Goal: Find specific page/section: Find specific page/section

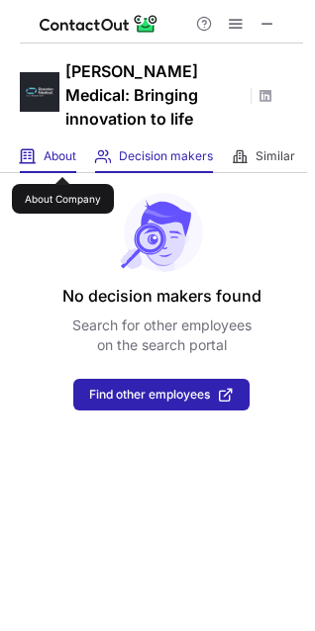
click at [62, 159] on span "About" at bounding box center [60, 156] width 33 height 16
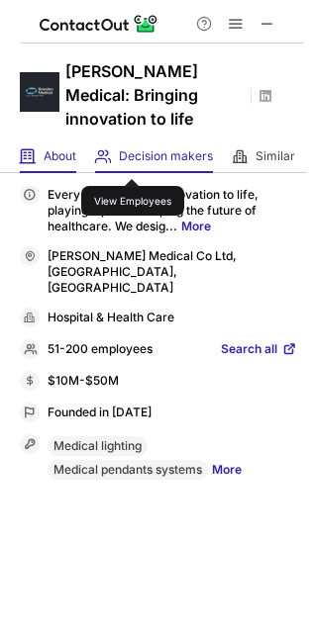
click at [133, 161] on span "Decision makers" at bounding box center [166, 156] width 94 height 16
